Goal: Task Accomplishment & Management: Complete application form

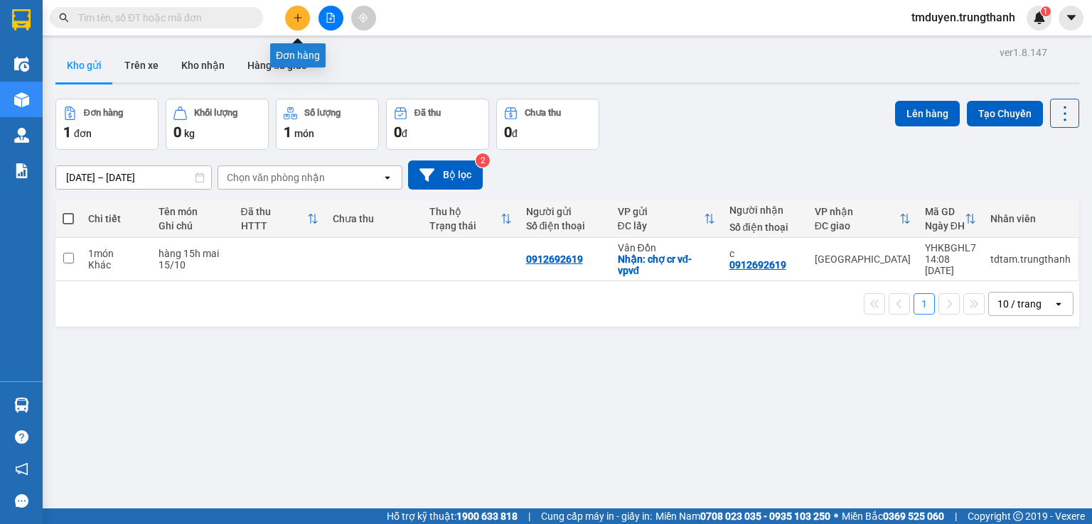
click at [293, 13] on icon "plus" at bounding box center [298, 18] width 10 height 10
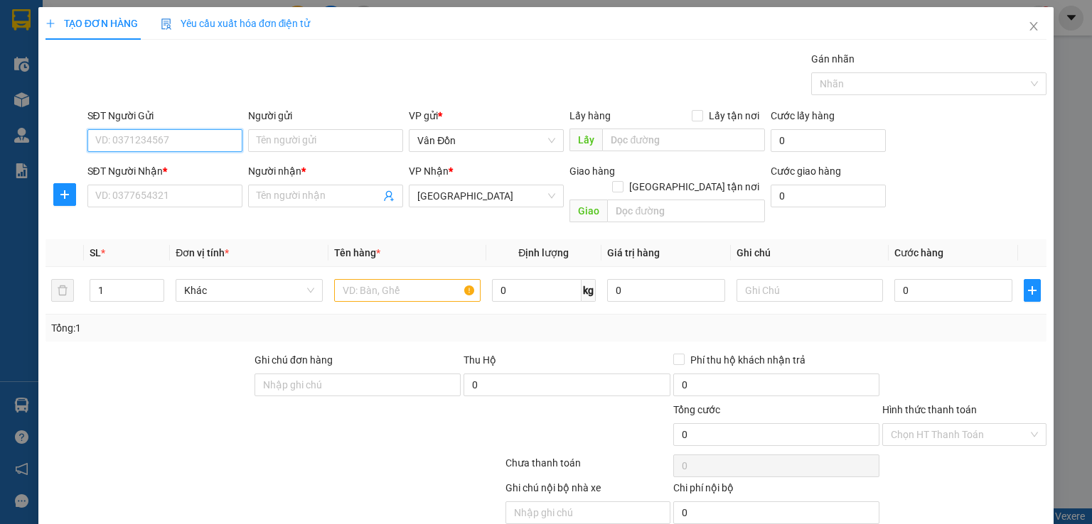
click at [170, 139] on input "SĐT Người Gửi" at bounding box center [164, 140] width 155 height 23
paste input "0982589148"
type input "0982589148"
click at [176, 200] on input "SĐT Người Nhận *" at bounding box center [164, 196] width 155 height 23
paste input "0982589148"
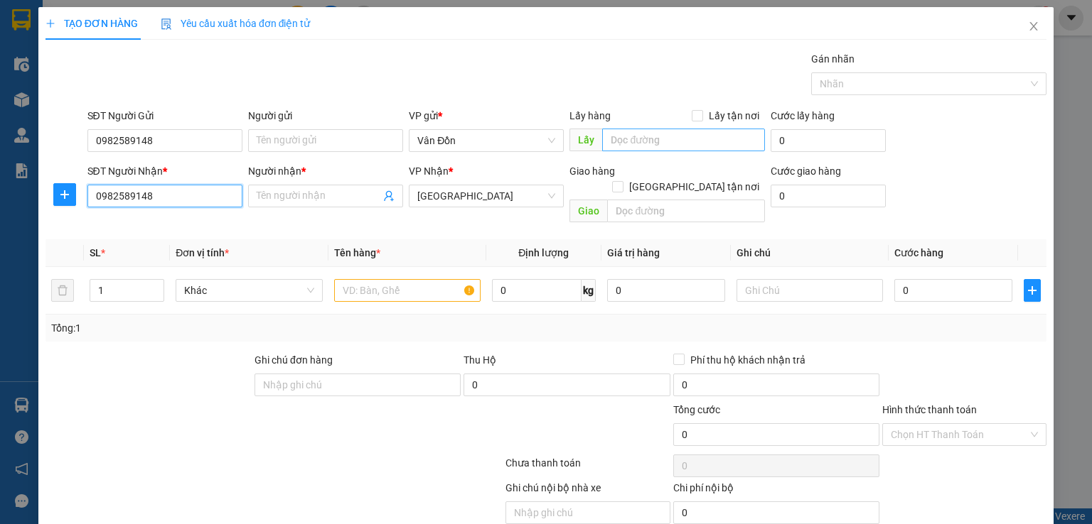
type input "0982589148"
click at [614, 133] on input "text" at bounding box center [683, 140] width 163 height 23
click at [619, 139] on input "n" at bounding box center [683, 140] width 163 height 23
type input "ngã ba bưu điện -vpvd"
click at [325, 203] on span at bounding box center [325, 196] width 155 height 23
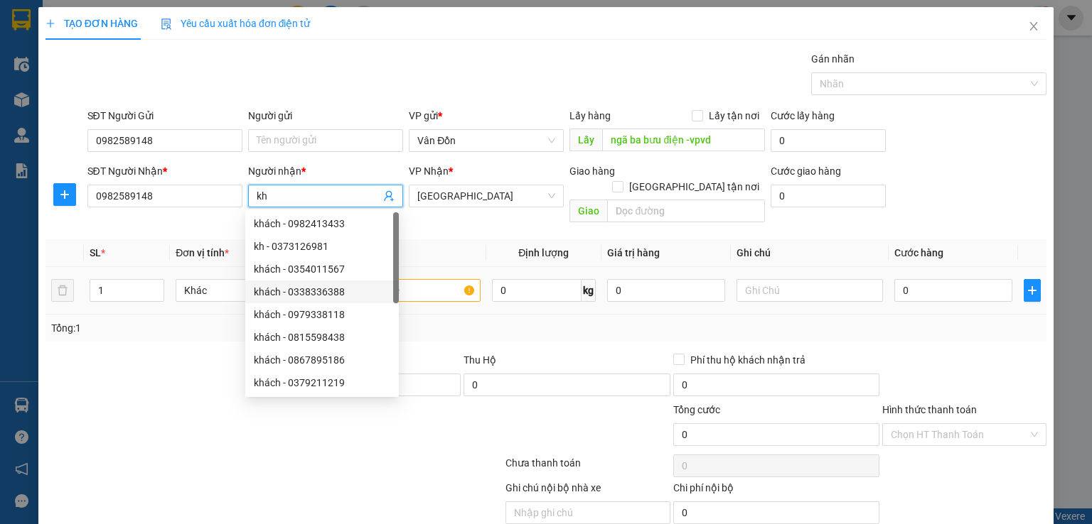
type input "kh"
click at [404, 284] on input "text" at bounding box center [407, 290] width 146 height 23
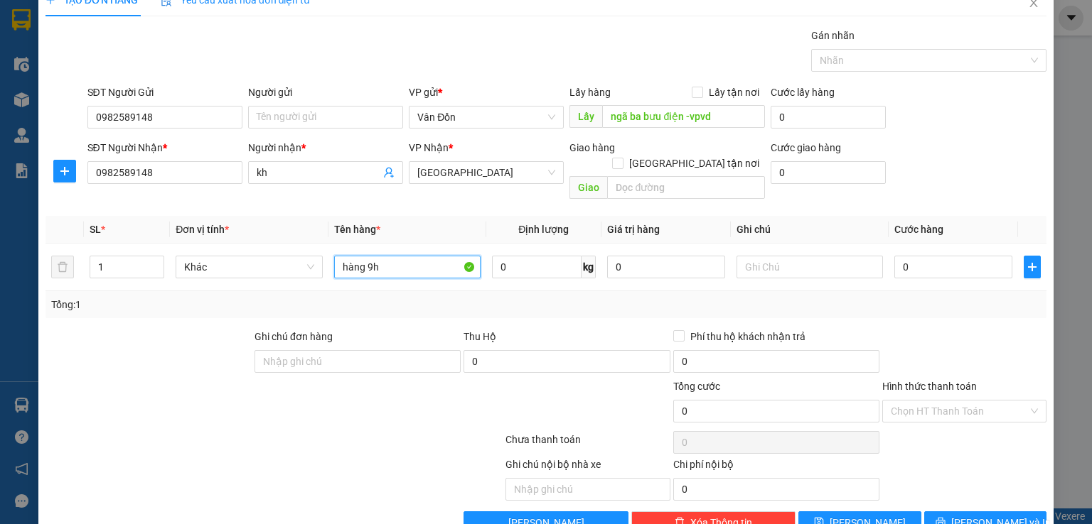
scroll to position [44, 0]
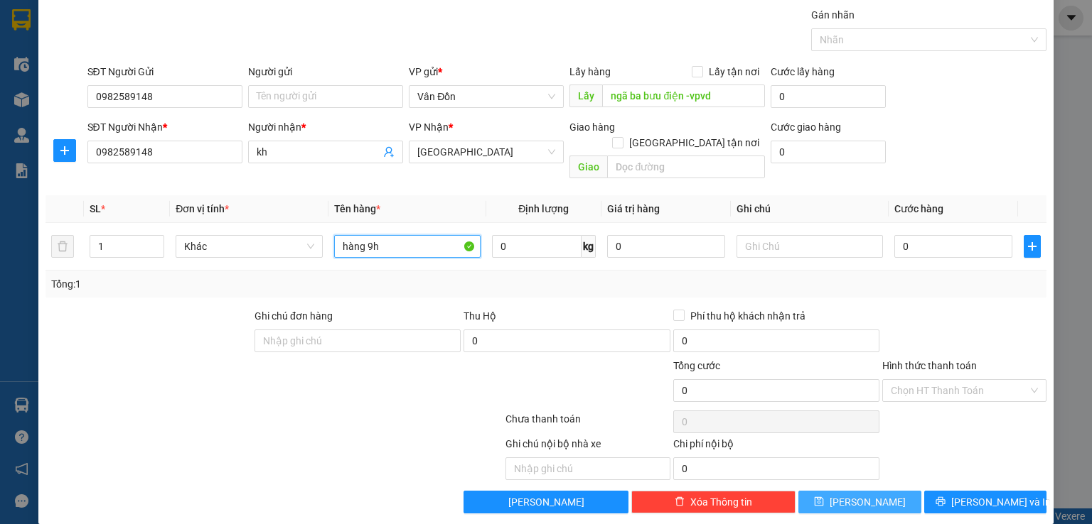
type input "hàng 9h"
click at [817, 491] on button "[PERSON_NAME]" at bounding box center [859, 502] width 123 height 23
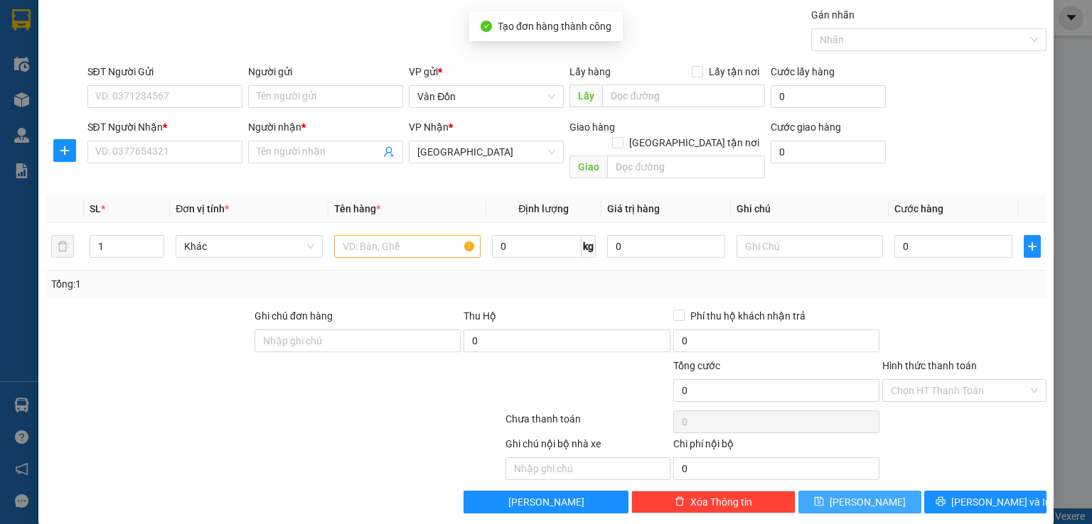
scroll to position [0, 0]
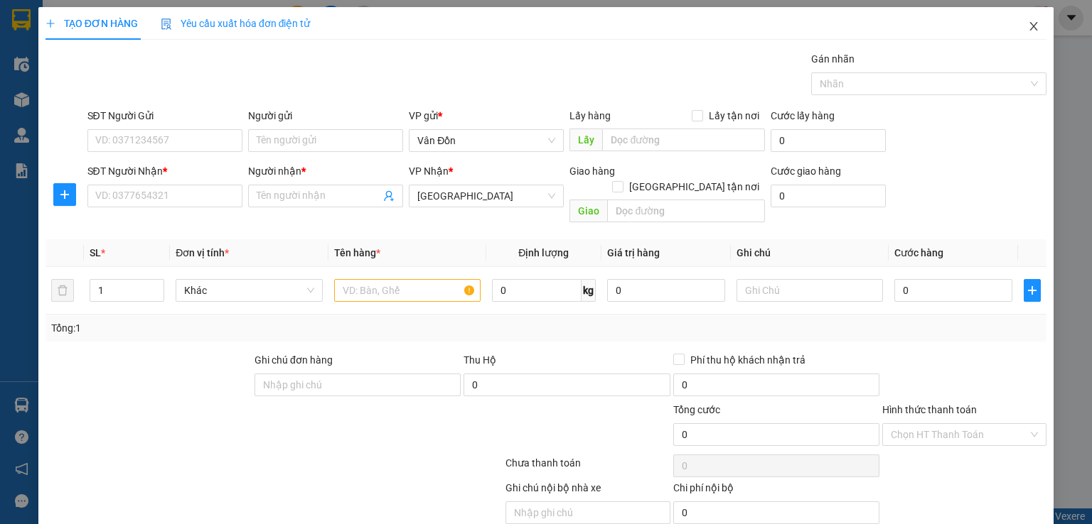
click at [1028, 31] on icon "close" at bounding box center [1033, 26] width 11 height 11
